Goal: Transaction & Acquisition: Purchase product/service

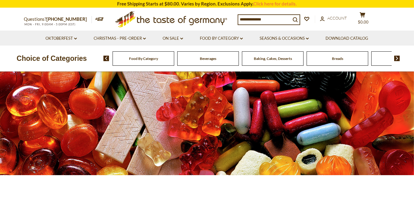
click at [252, 19] on input at bounding box center [264, 19] width 53 height 9
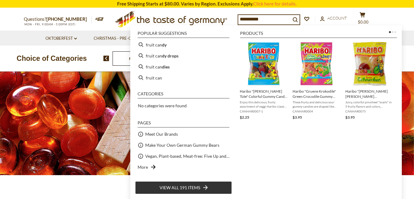
type input "**********"
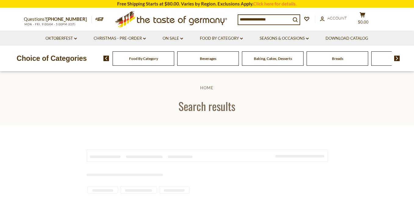
type input "**********"
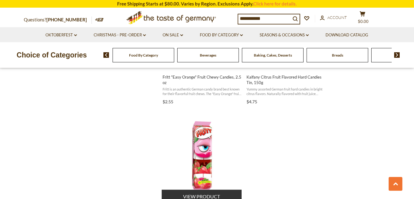
scroll to position [947, 0]
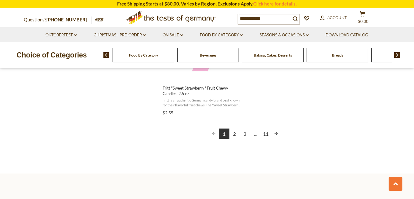
click at [234, 130] on link "2" at bounding box center [235, 134] width 10 height 10
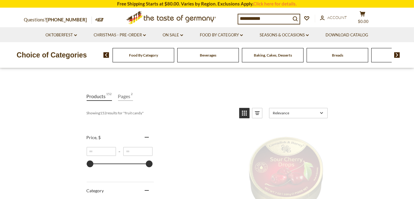
scroll to position [0, 0]
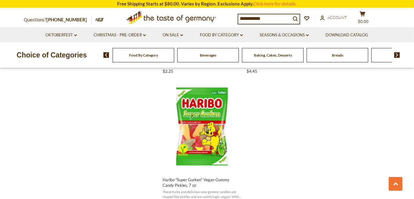
scroll to position [1160, 0]
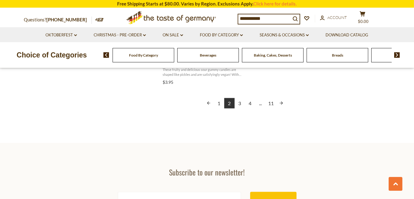
click at [241, 105] on link "3" at bounding box center [240, 103] width 10 height 10
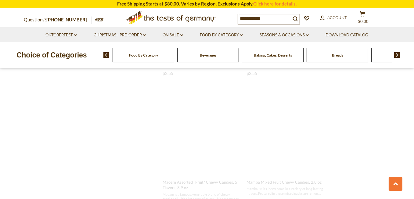
scroll to position [76, 0]
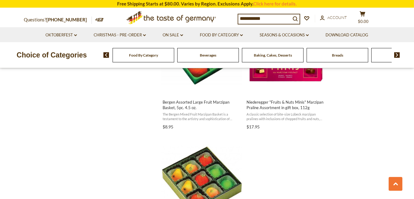
scroll to position [1099, 0]
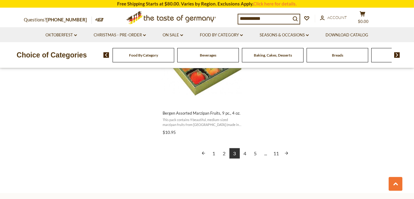
click at [243, 153] on link "4" at bounding box center [245, 153] width 10 height 10
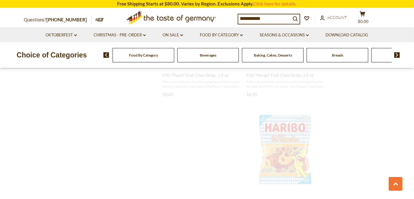
scroll to position [3, 0]
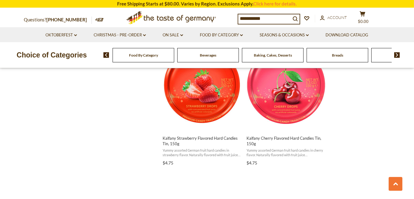
scroll to position [1099, 0]
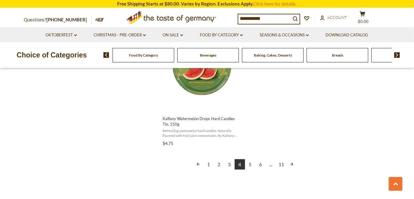
click at [252, 163] on link "5" at bounding box center [250, 164] width 10 height 10
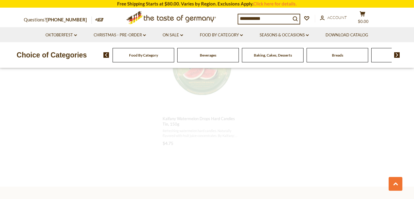
scroll to position [430, 0]
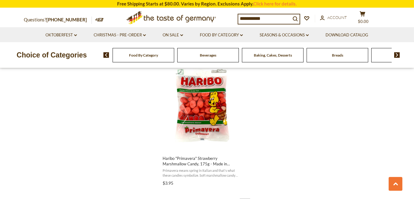
scroll to position [1099, 0]
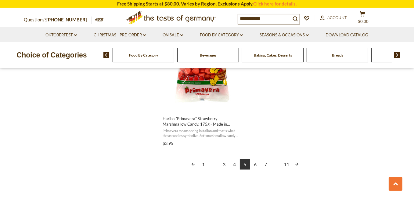
click at [256, 161] on link "6" at bounding box center [255, 164] width 10 height 10
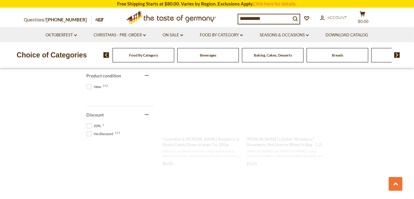
scroll to position [43, 0]
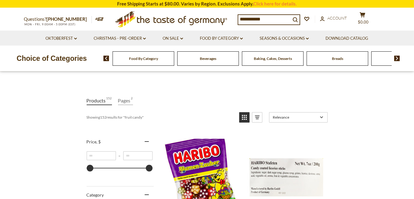
scroll to position [122, 0]
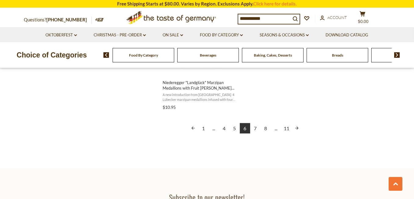
click at [255, 129] on link "7" at bounding box center [255, 128] width 10 height 10
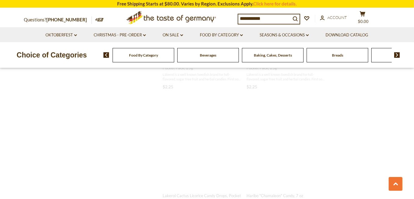
scroll to position [74, 0]
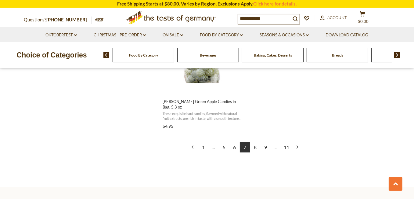
scroll to position [1160, 0]
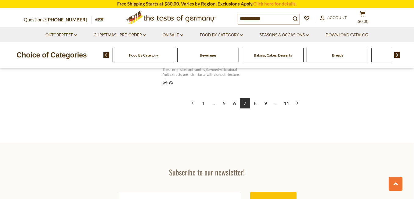
click at [253, 103] on link "8" at bounding box center [255, 103] width 10 height 10
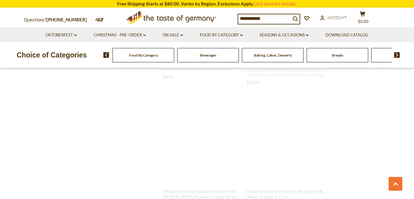
scroll to position [72, 0]
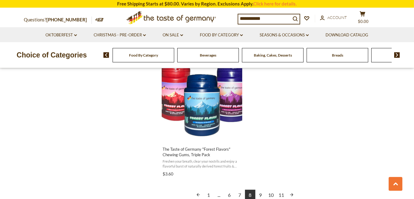
scroll to position [1191, 0]
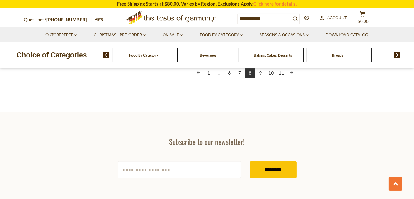
click at [260, 73] on link "9" at bounding box center [261, 72] width 10 height 10
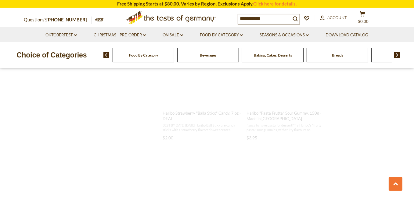
scroll to position [0, 0]
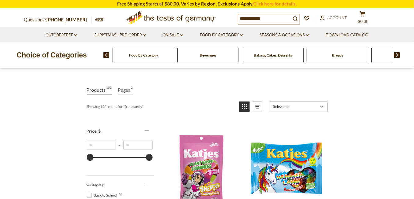
scroll to position [122, 0]
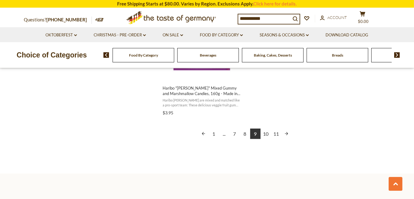
click at [264, 136] on link "10" at bounding box center [266, 134] width 10 height 10
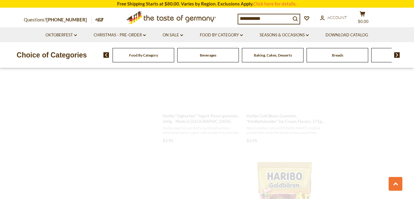
scroll to position [116, 0]
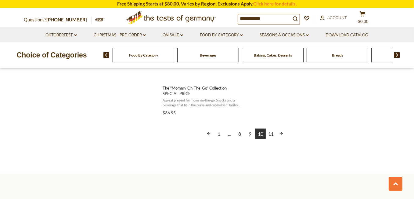
click at [268, 134] on link "11" at bounding box center [271, 134] width 10 height 10
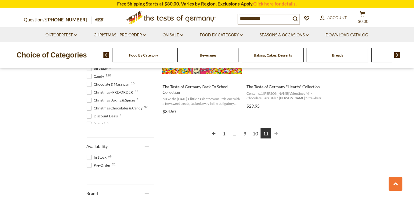
scroll to position [275, 0]
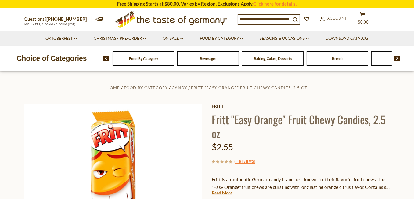
click at [215, 105] on link "Fritt" at bounding box center [301, 106] width 179 height 5
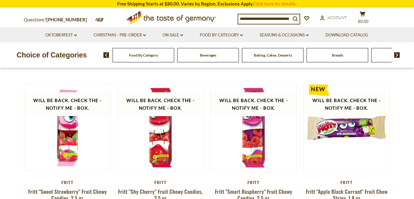
scroll to position [244, 0]
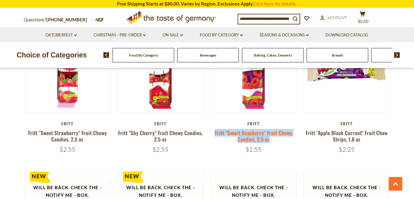
drag, startPoint x: 213, startPoint y: 132, endPoint x: 269, endPoint y: 140, distance: 55.8
click at [269, 140] on h5 "Fritt "Smart Raspberry" Fruit Chewy Candies, 2.5 oz" at bounding box center [253, 135] width 87 height 13
copy link "Fritt "Smart Raspberry" Fruit Chewy Candies, 2.5 oz"
